Goal: Task Accomplishment & Management: Use online tool/utility

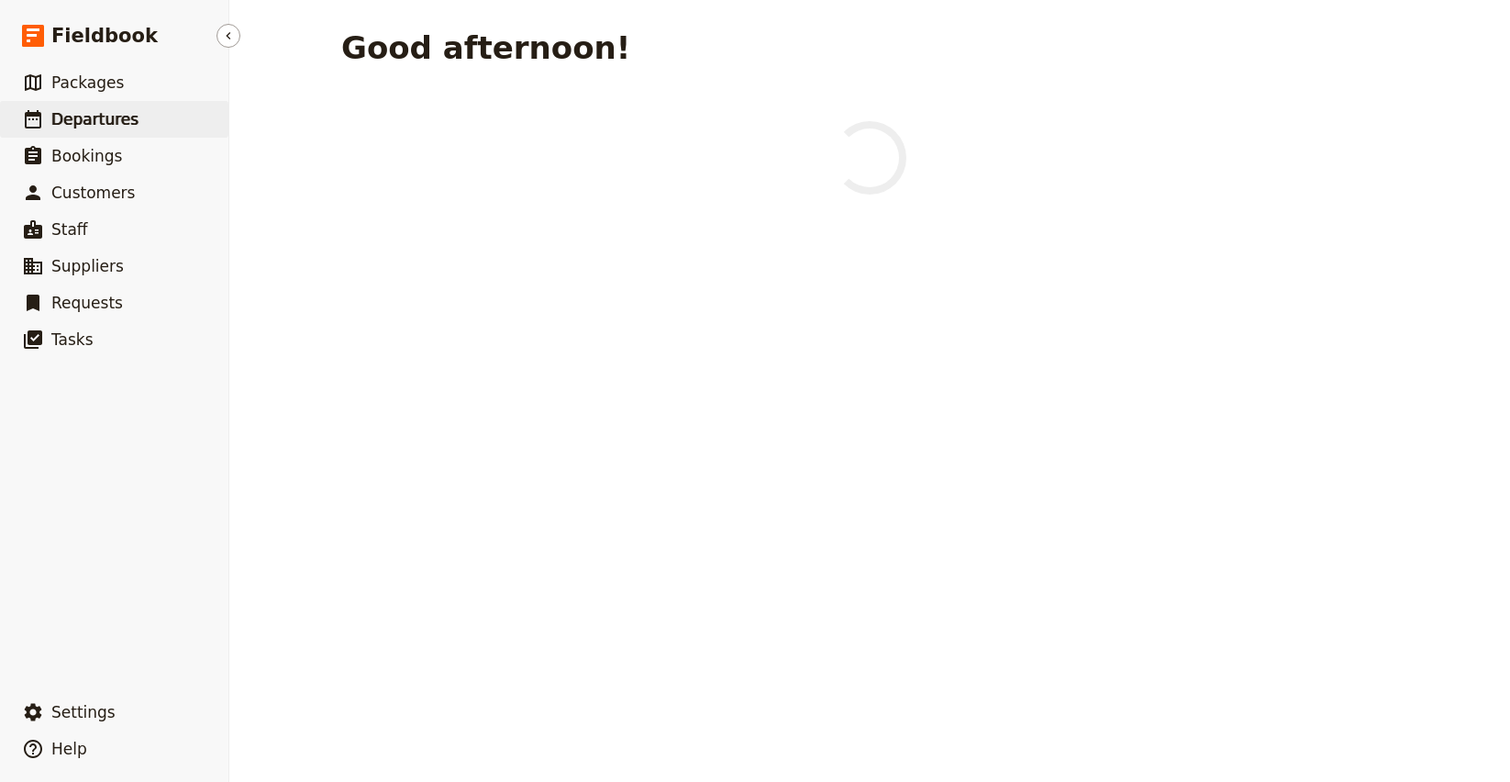
click at [119, 128] on span "Departures" at bounding box center [94, 119] width 87 height 18
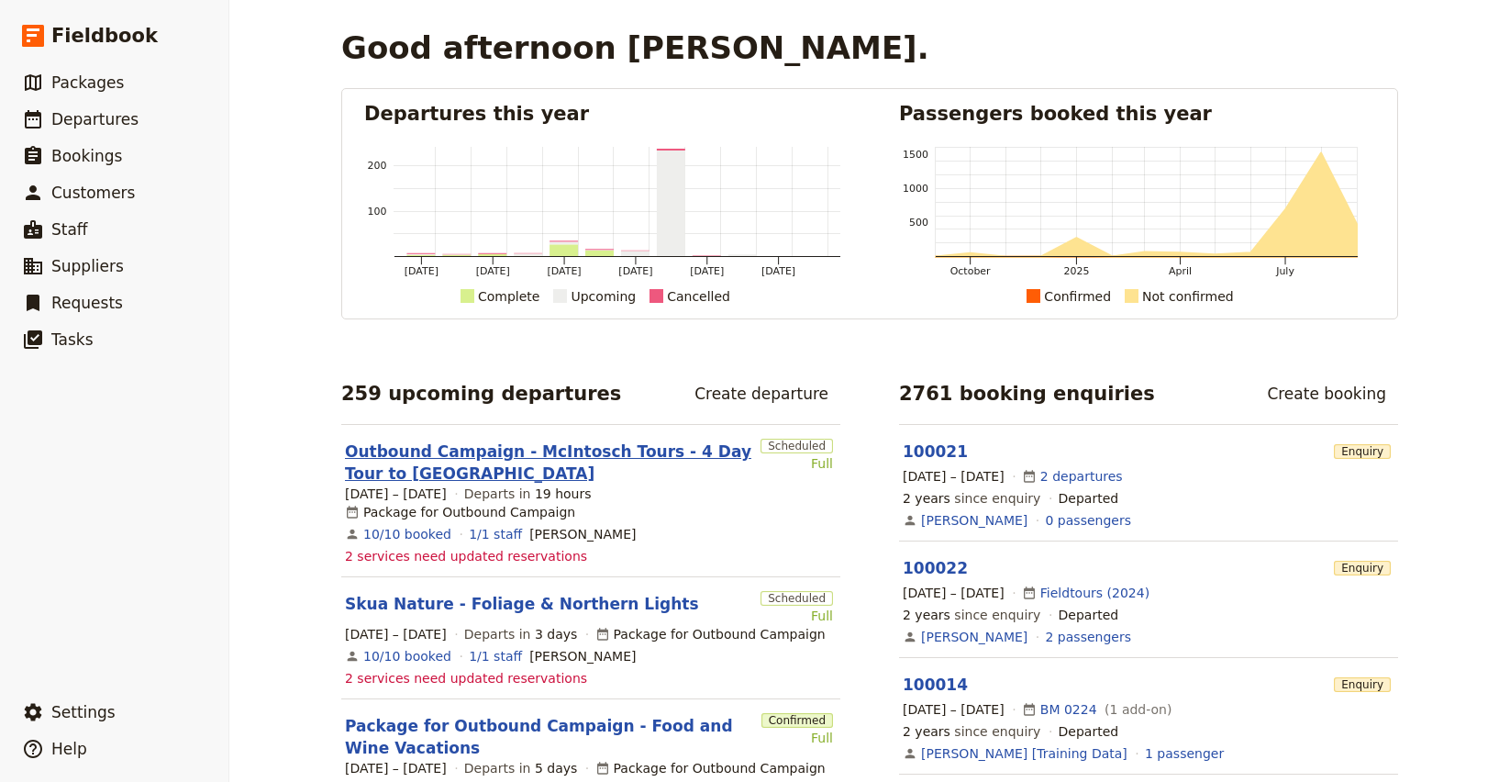
click at [419, 457] on link "Outbound Campaign - McIntosch Tours - 4 Day Tour to [GEOGRAPHIC_DATA]" at bounding box center [549, 462] width 408 height 44
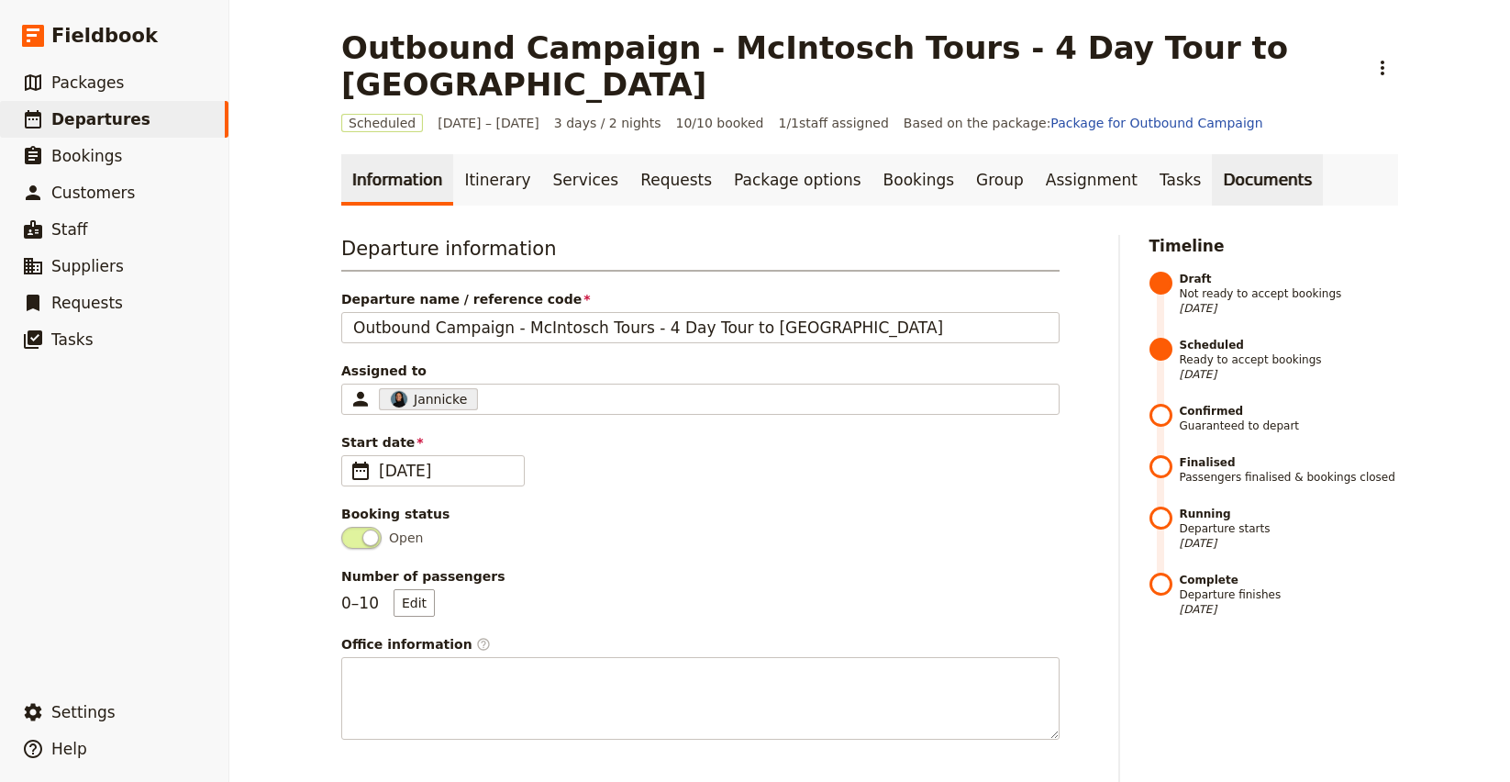
click at [1212, 154] on link "Documents" at bounding box center [1267, 179] width 111 height 51
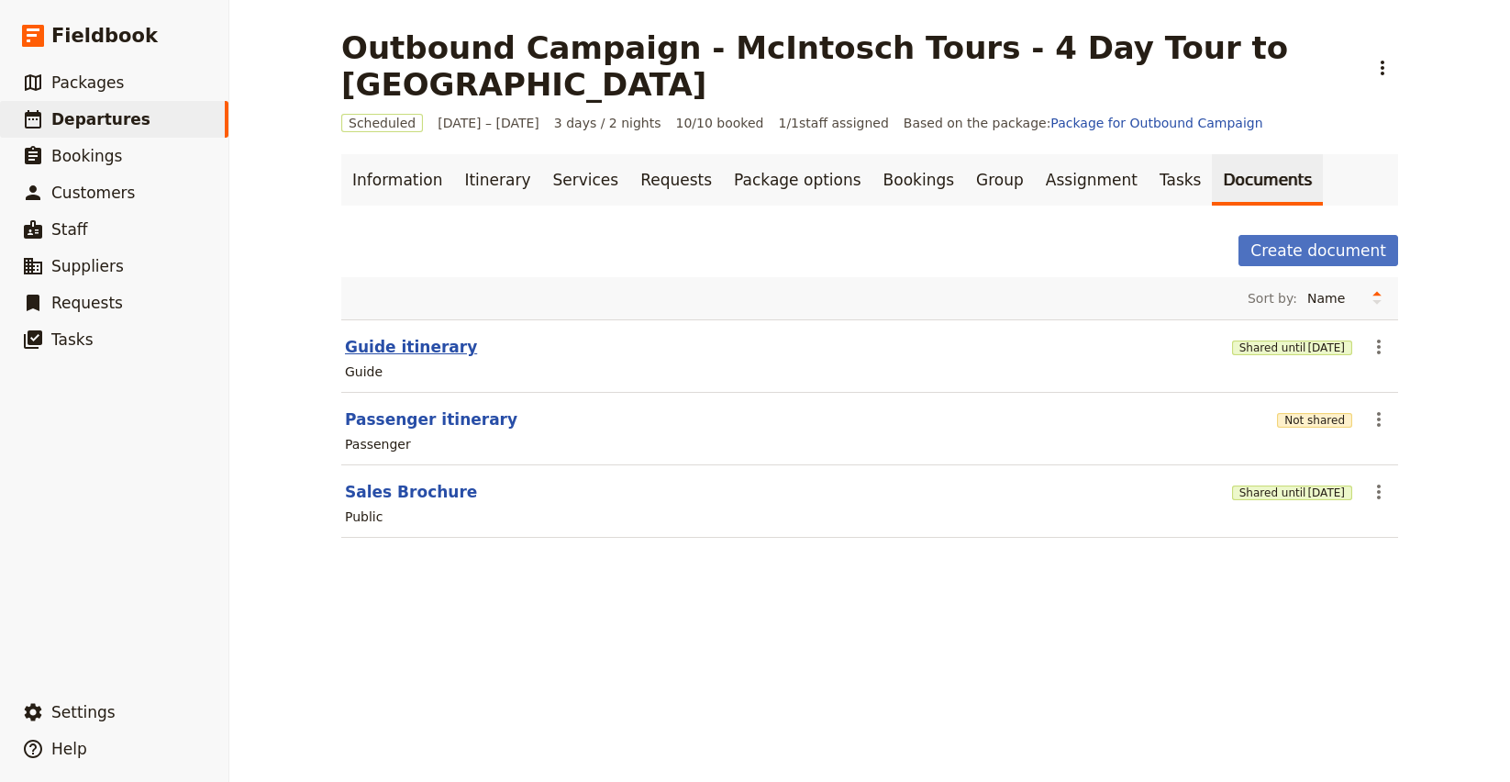
click at [406, 336] on button "Guide itinerary" at bounding box center [411, 347] width 132 height 22
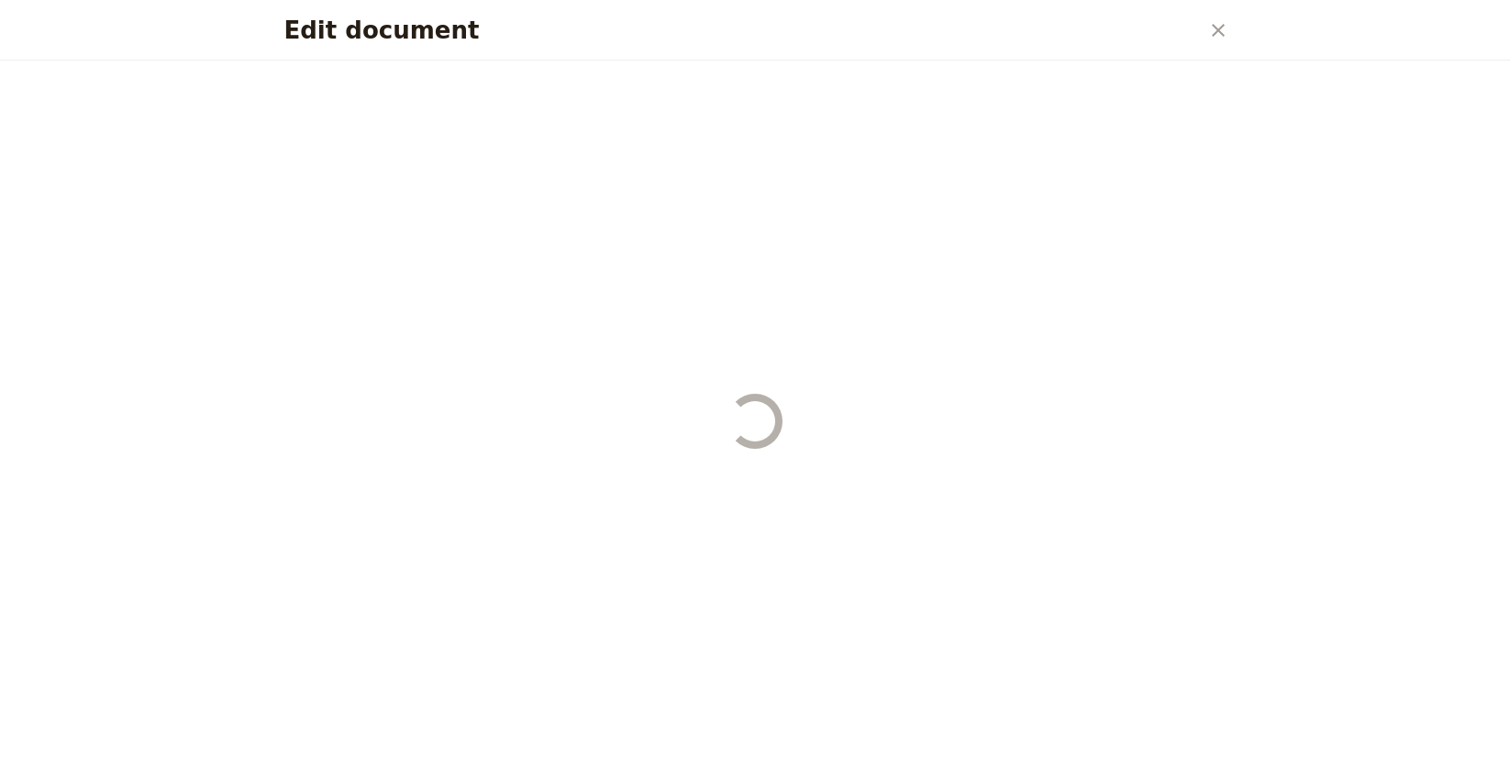
select select "STAFF"
select select "RUN_SHEET"
select select "LARGE"
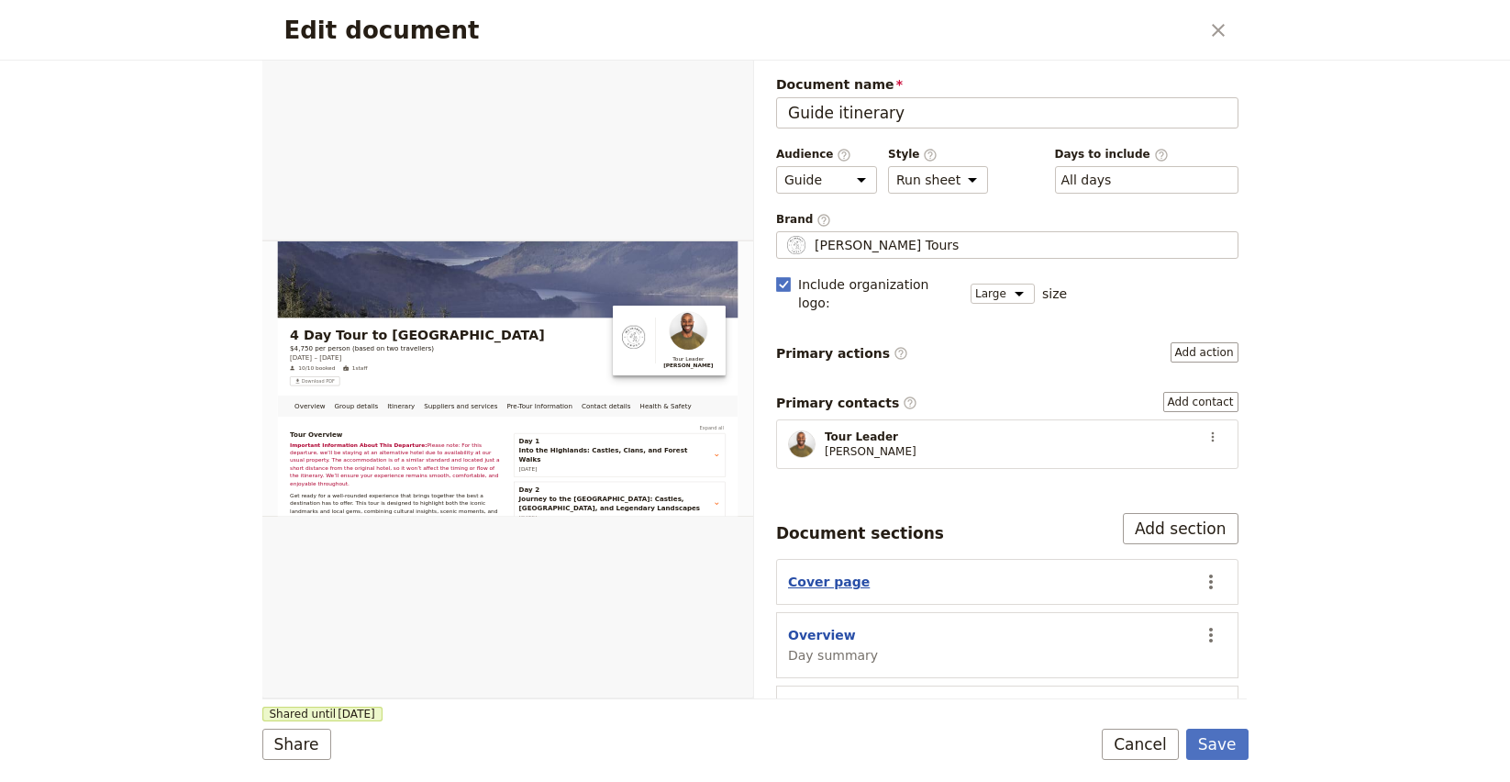
click at [826, 573] on button "Cover page" at bounding box center [829, 582] width 82 height 18
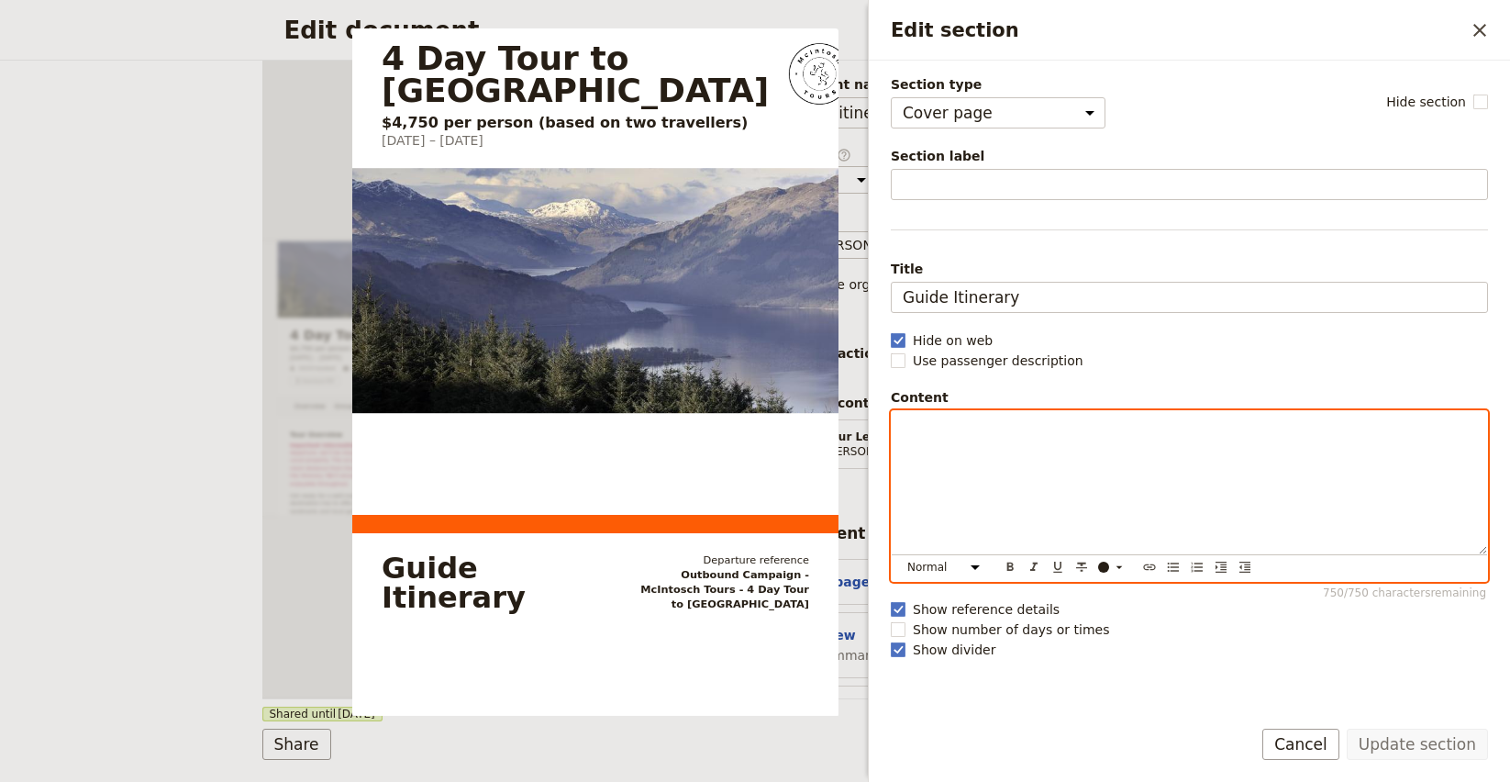
click at [971, 449] on div "Edit section" at bounding box center [1190, 482] width 596 height 143
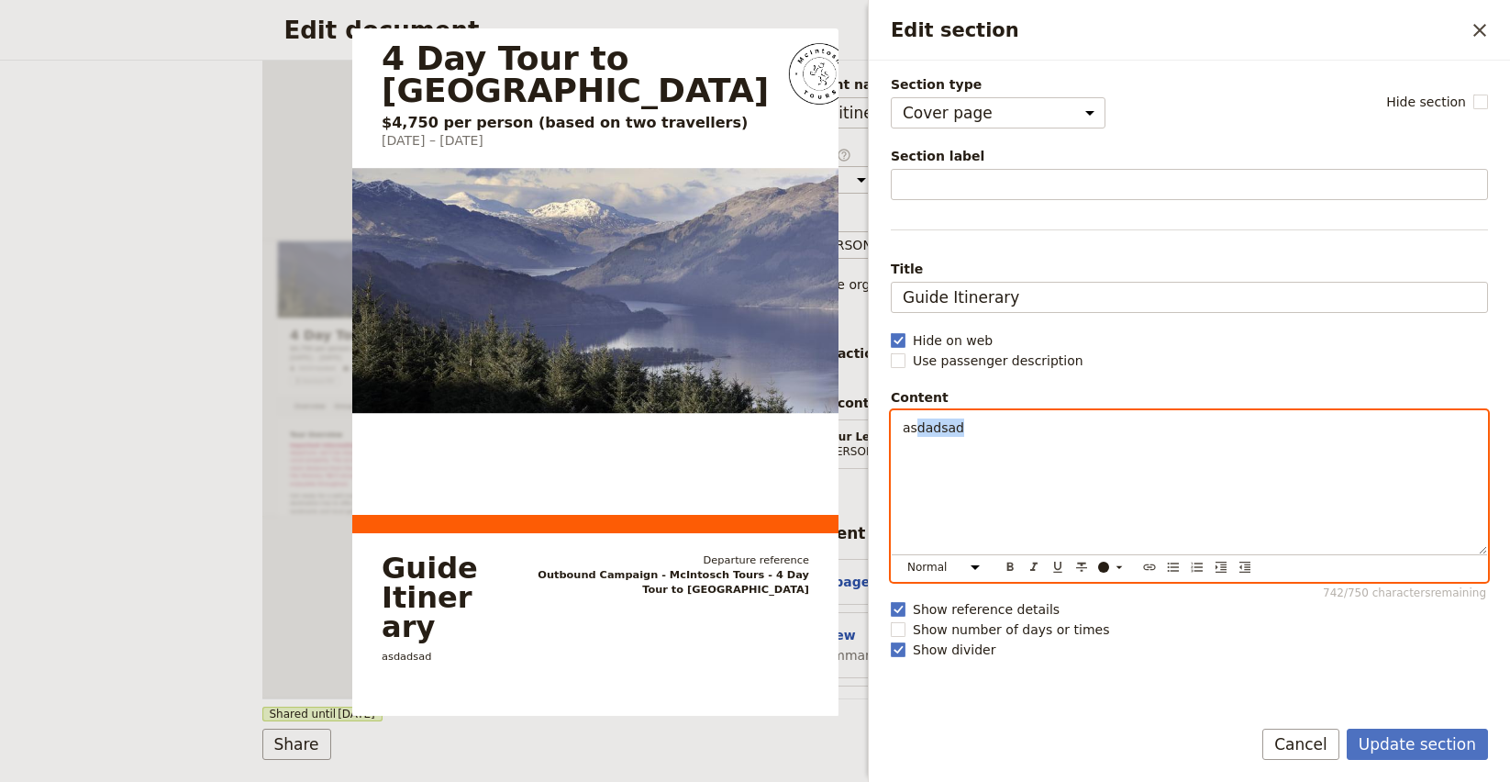
drag, startPoint x: 913, startPoint y: 428, endPoint x: 979, endPoint y: 430, distance: 66.1
click at [979, 430] on p "asdadsad" at bounding box center [1190, 427] width 574 height 18
click at [1156, 569] on icon "Insert link" at bounding box center [1150, 567] width 15 height 15
click at [1212, 78] on div "Section type Cover page Day summary Itinerary Group details Contact details Sup…" at bounding box center [1189, 101] width 597 height 53
click at [1152, 565] on icon "Insert link" at bounding box center [1150, 567] width 15 height 15
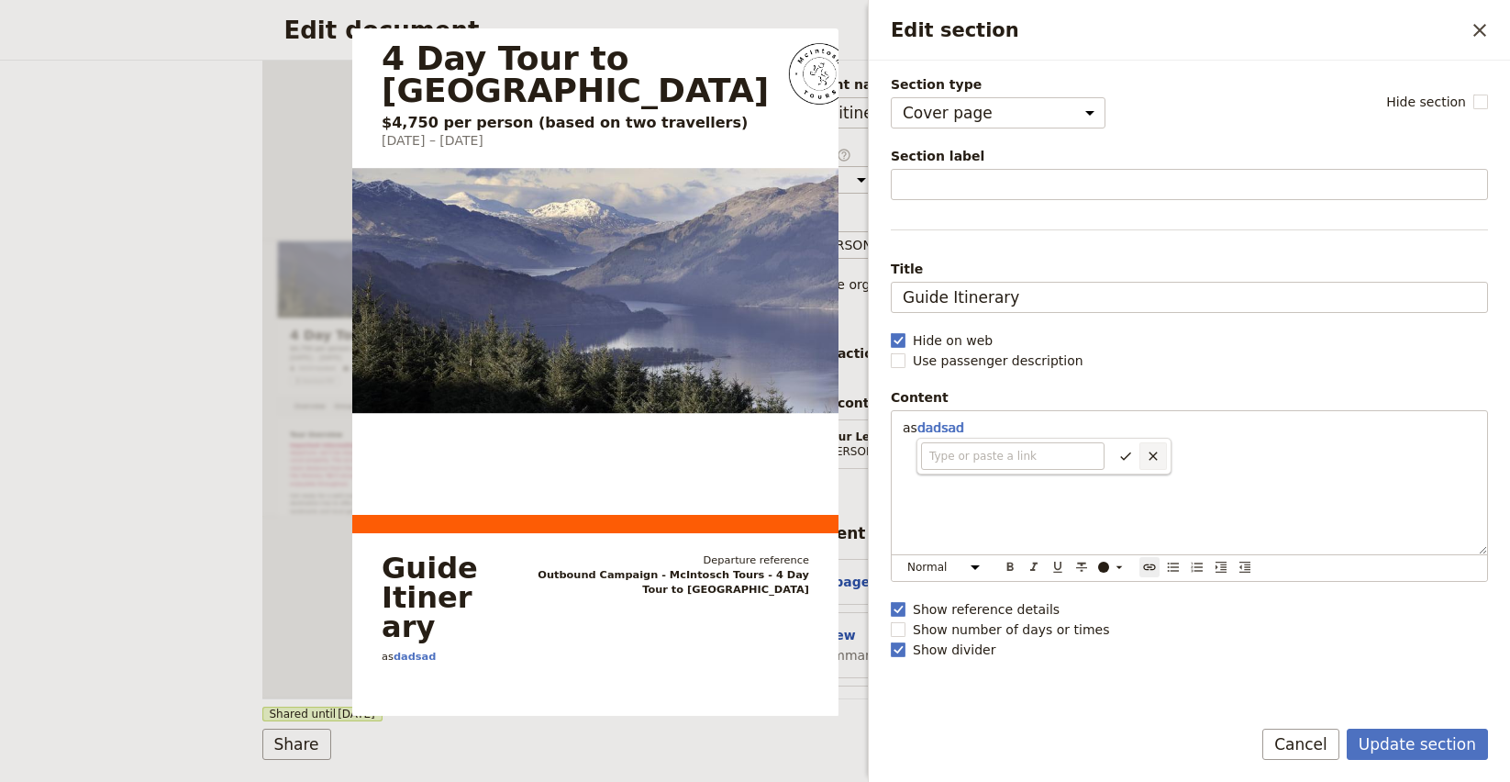
click at [1160, 462] on icon "Cancel link url changes" at bounding box center [1153, 456] width 15 height 15
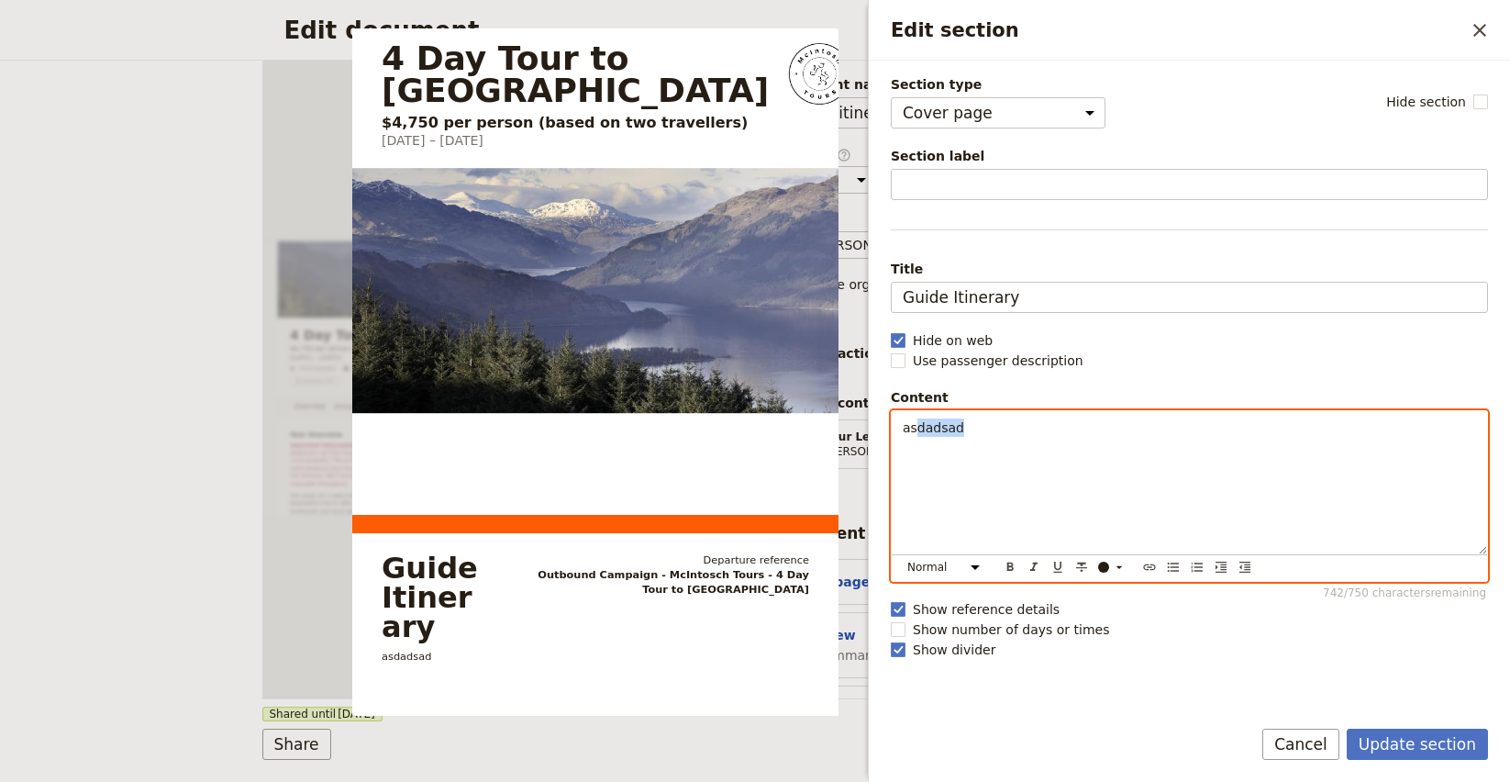
click at [986, 517] on div "asdadsad" at bounding box center [1190, 482] width 596 height 143
click at [929, 431] on span "asdadsad" at bounding box center [933, 427] width 61 height 15
drag, startPoint x: 925, startPoint y: 430, endPoint x: 982, endPoint y: 432, distance: 56.9
click at [982, 432] on p "asdadsad" at bounding box center [1190, 427] width 574 height 18
click at [1144, 567] on icon "Insert link" at bounding box center [1149, 567] width 12 height 6
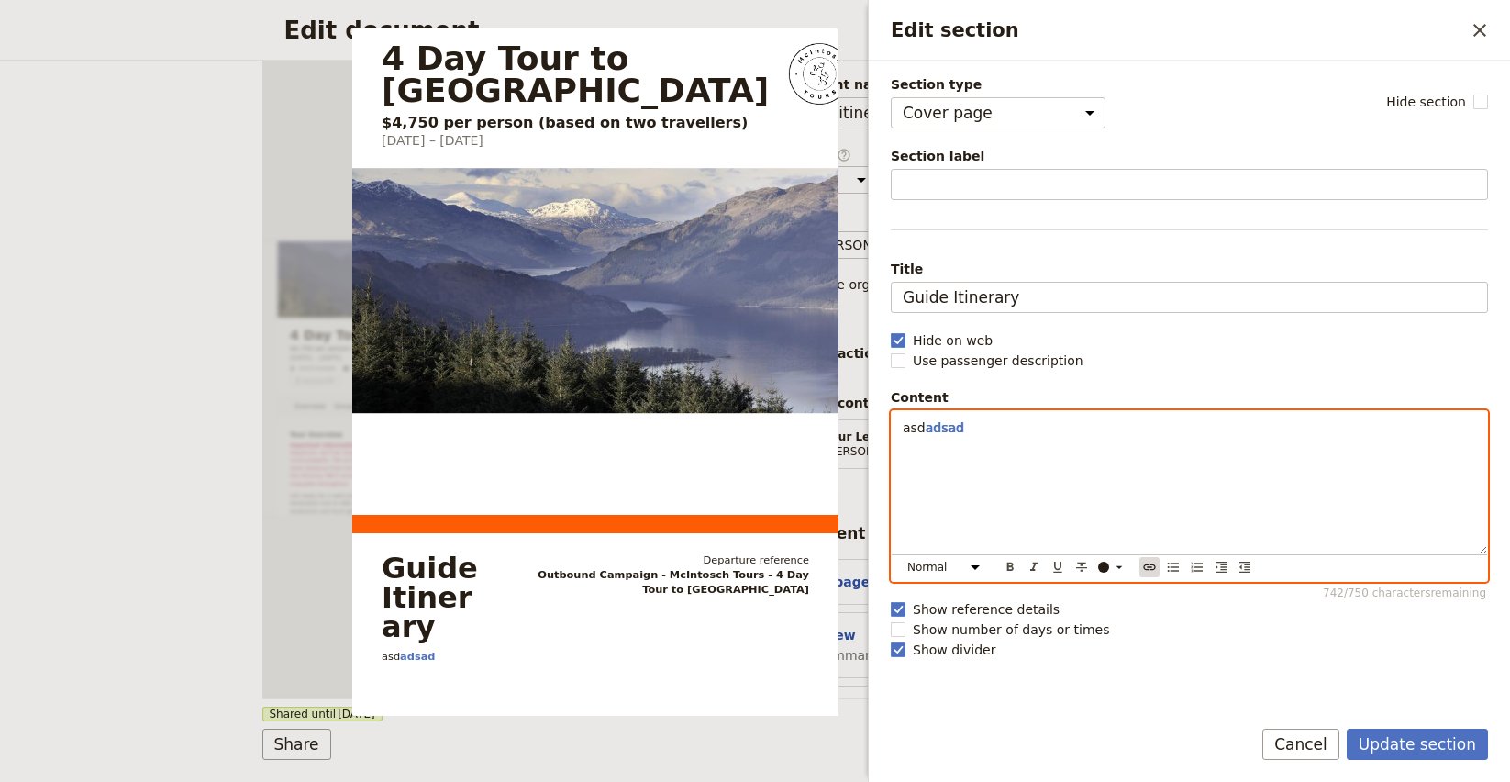
type input "[URL][DOMAIN_NAME]"
